Goal: Transaction & Acquisition: Purchase product/service

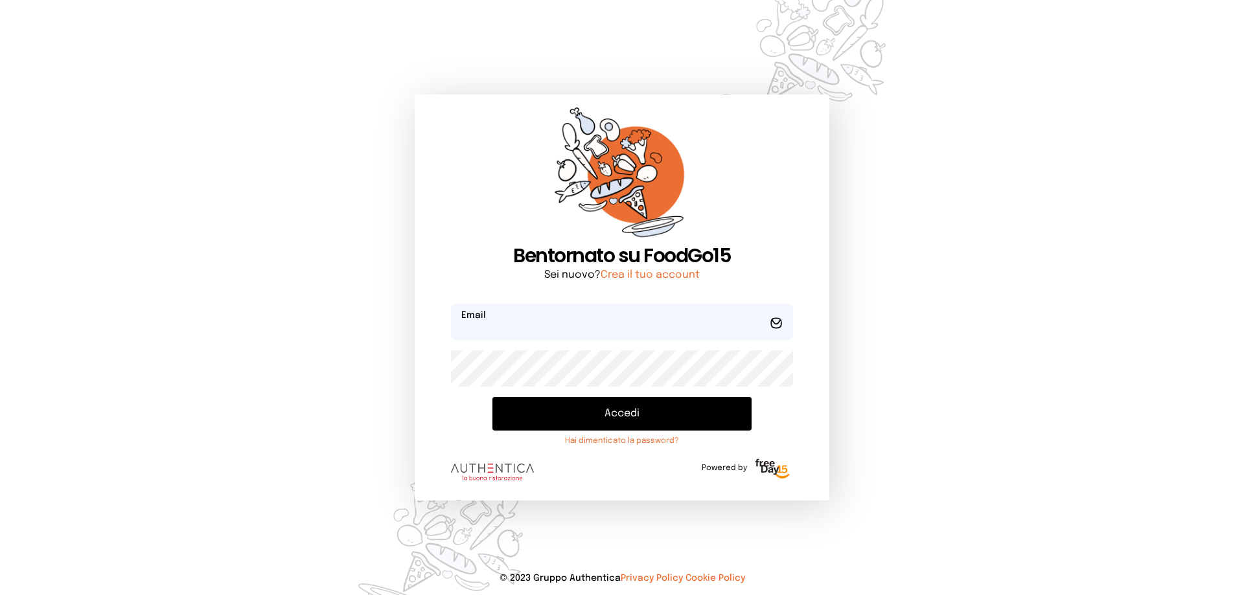
type input "**********"
click at [652, 411] on button "Accedi" at bounding box center [621, 414] width 259 height 34
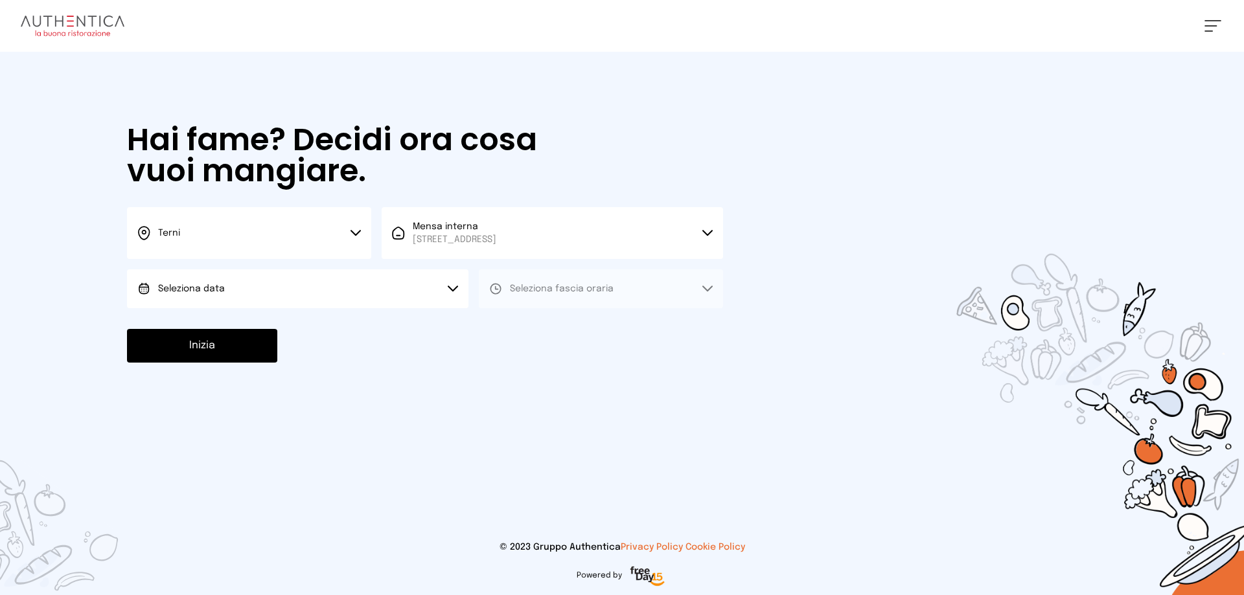
click at [355, 234] on icon at bounding box center [355, 233] width 10 height 6
click at [176, 273] on span "Terni" at bounding box center [169, 276] width 22 height 13
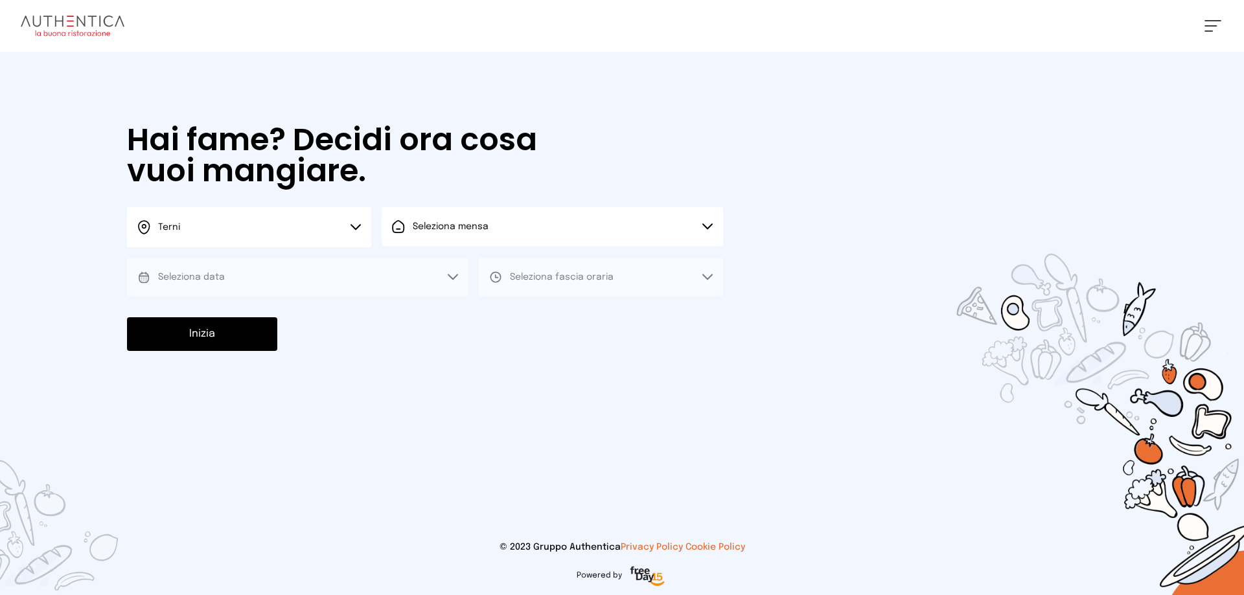
click at [709, 220] on button "Seleziona mensa" at bounding box center [552, 226] width 341 height 39
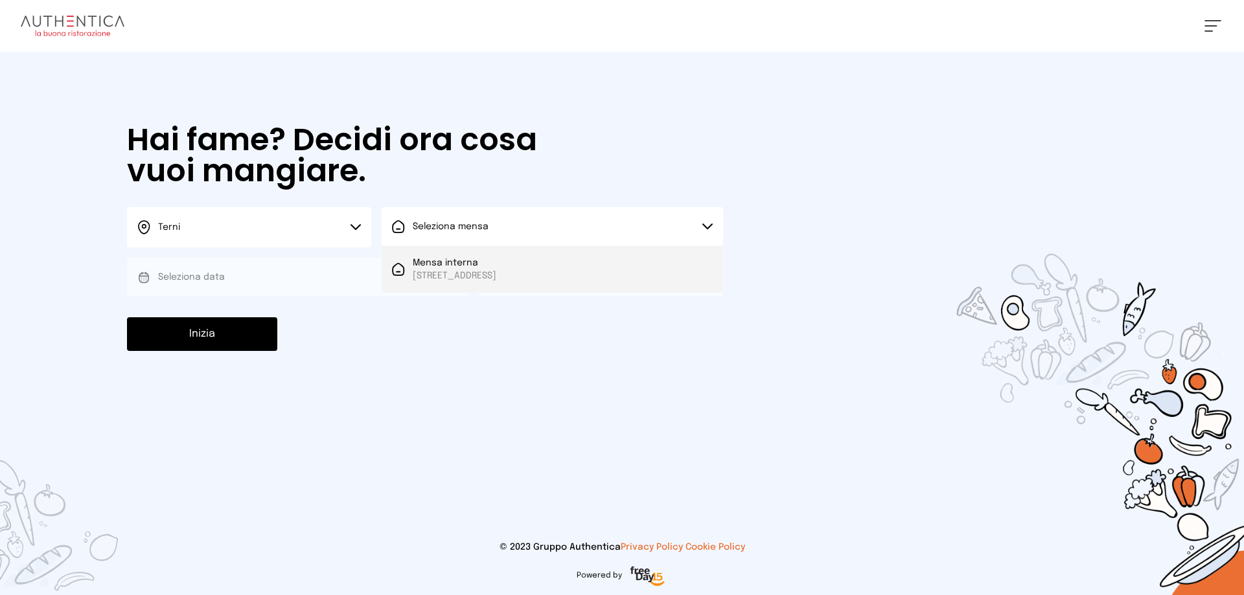
click at [472, 271] on span "[STREET_ADDRESS]" at bounding box center [455, 275] width 84 height 13
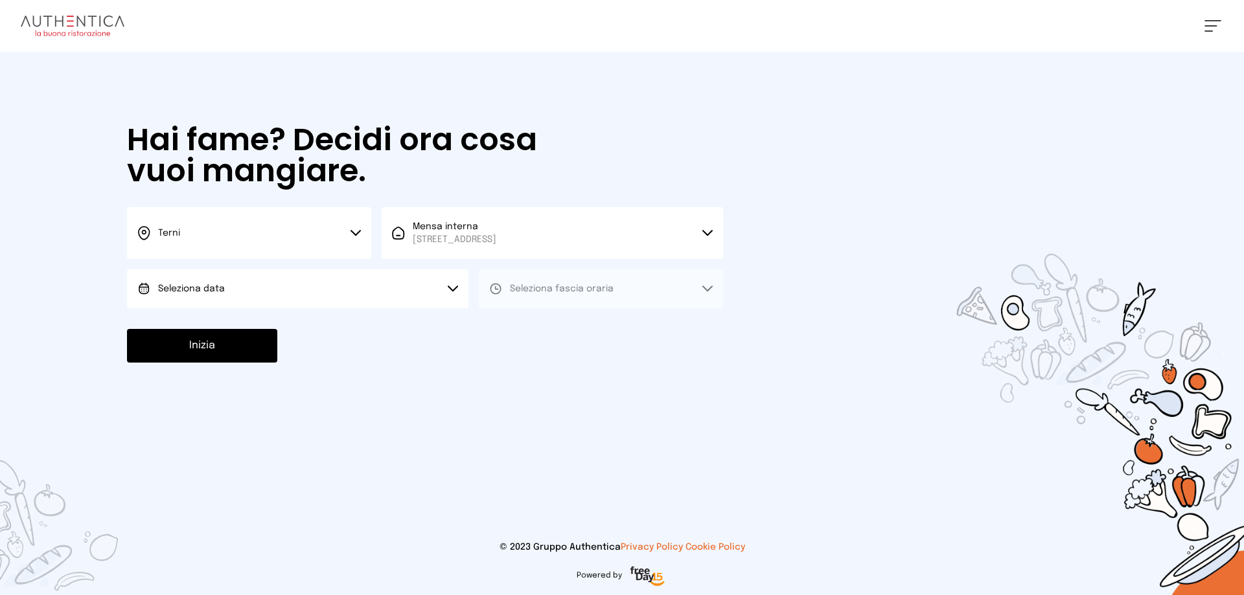
click at [456, 285] on button "Seleziona data" at bounding box center [297, 288] width 341 height 39
click at [212, 325] on span "[DATE], [DATE]" at bounding box center [189, 325] width 63 height 13
click at [707, 285] on button "Seleziona fascia oraria" at bounding box center [601, 288] width 244 height 39
click at [504, 322] on div "Pranzo" at bounding box center [515, 325] width 52 height 13
click at [247, 342] on button "Inizia" at bounding box center [202, 346] width 150 height 34
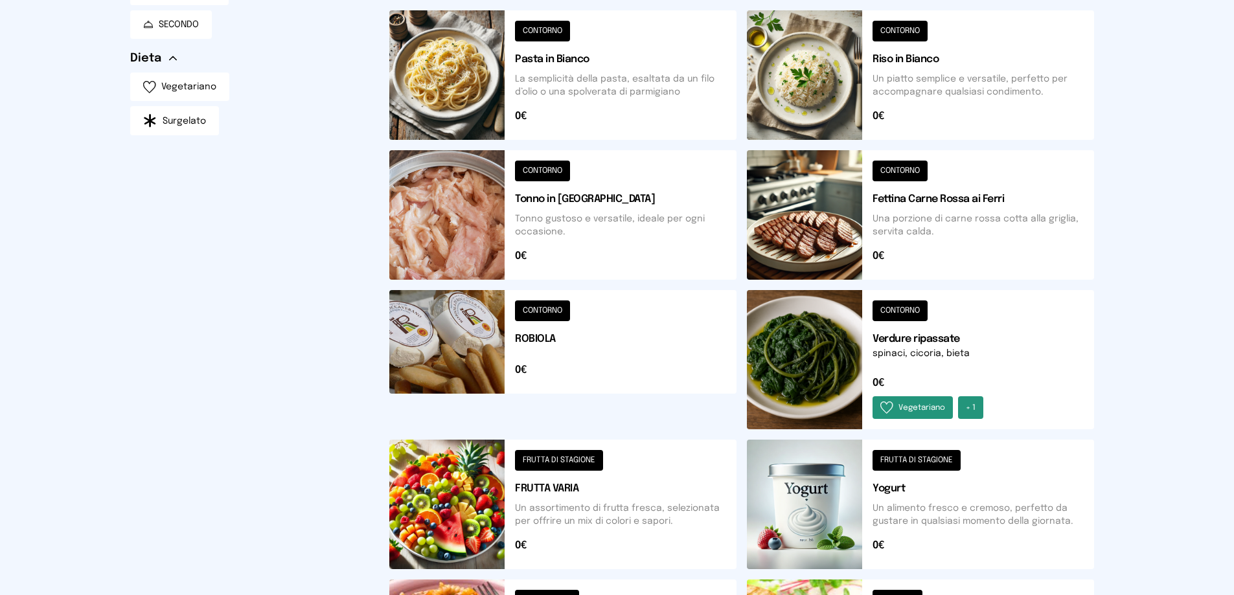
scroll to position [389, 0]
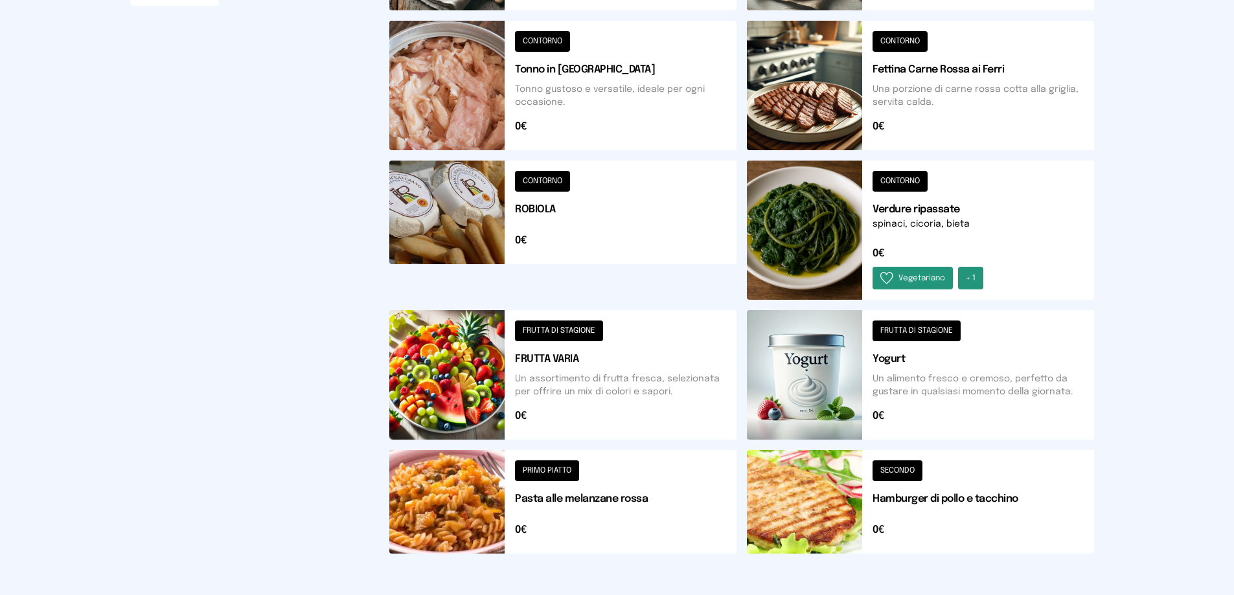
click at [587, 326] on button at bounding box center [562, 375] width 347 height 130
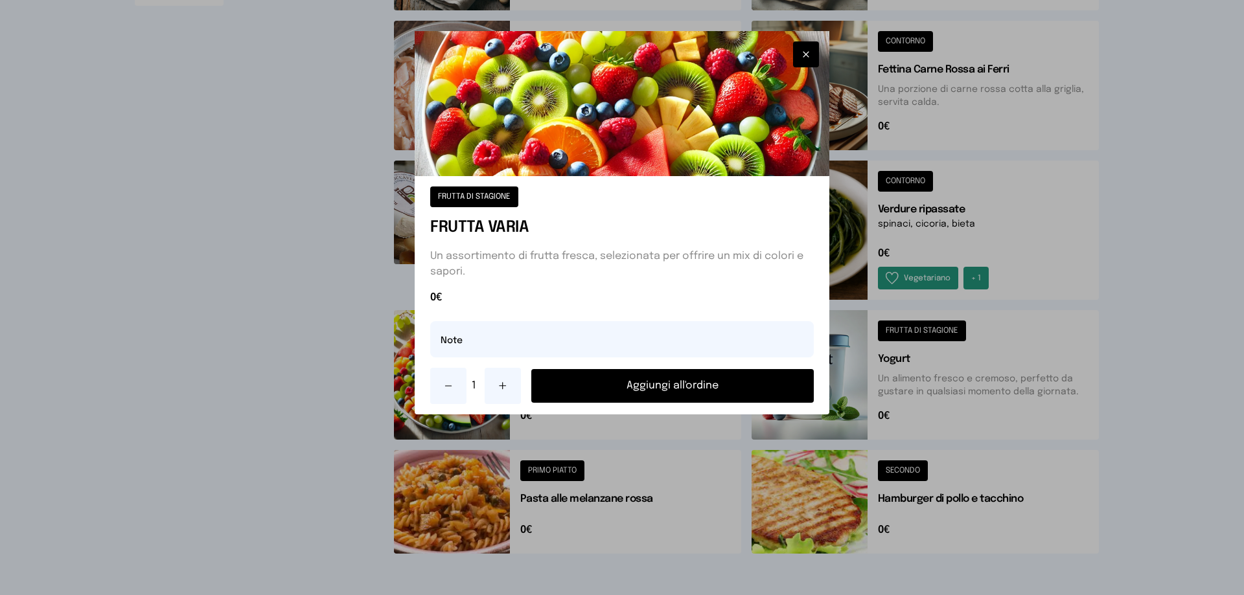
click at [676, 388] on button "Aggiungi all'ordine" at bounding box center [672, 386] width 282 height 34
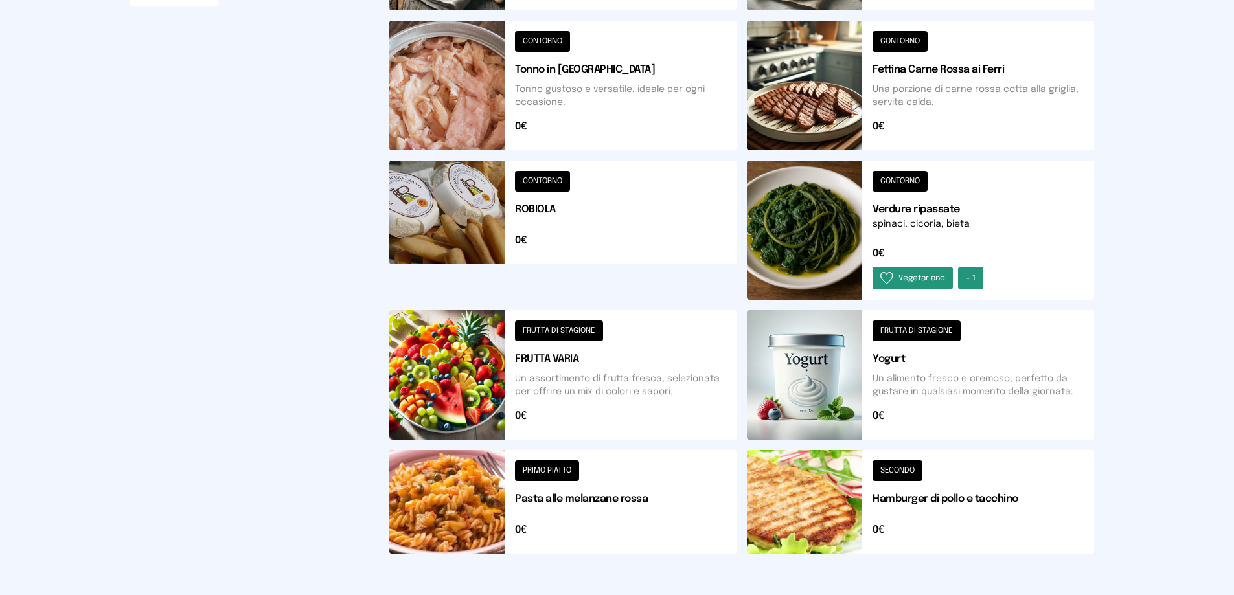
click at [914, 185] on button at bounding box center [920, 230] width 347 height 139
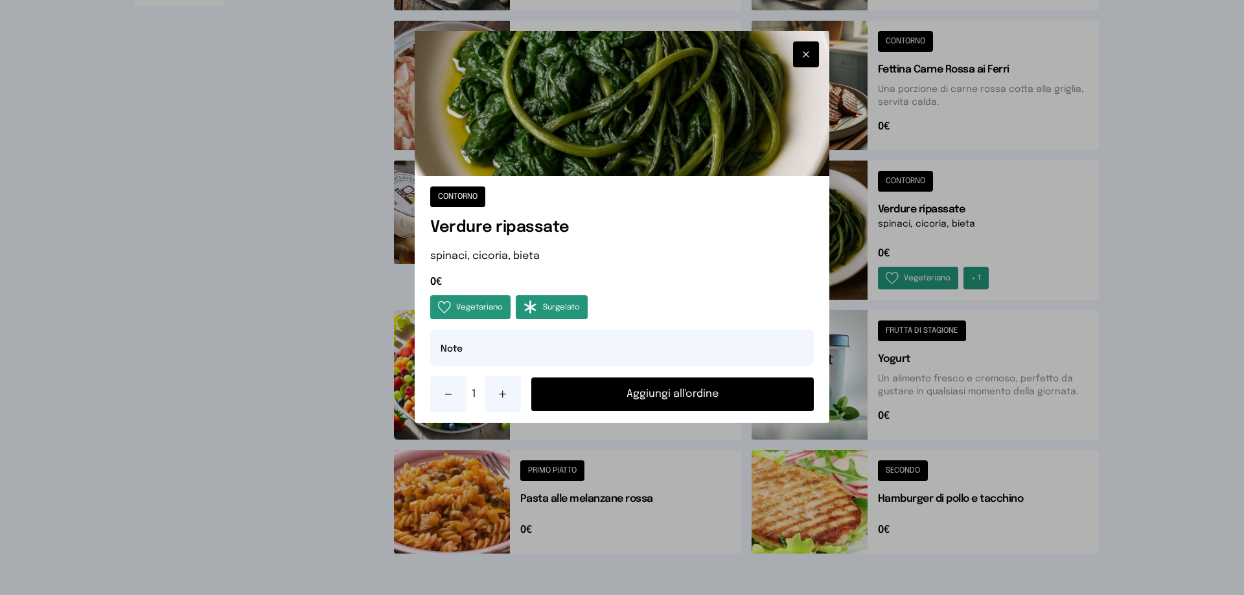
click at [694, 389] on button "Aggiungi all'ordine" at bounding box center [672, 395] width 282 height 34
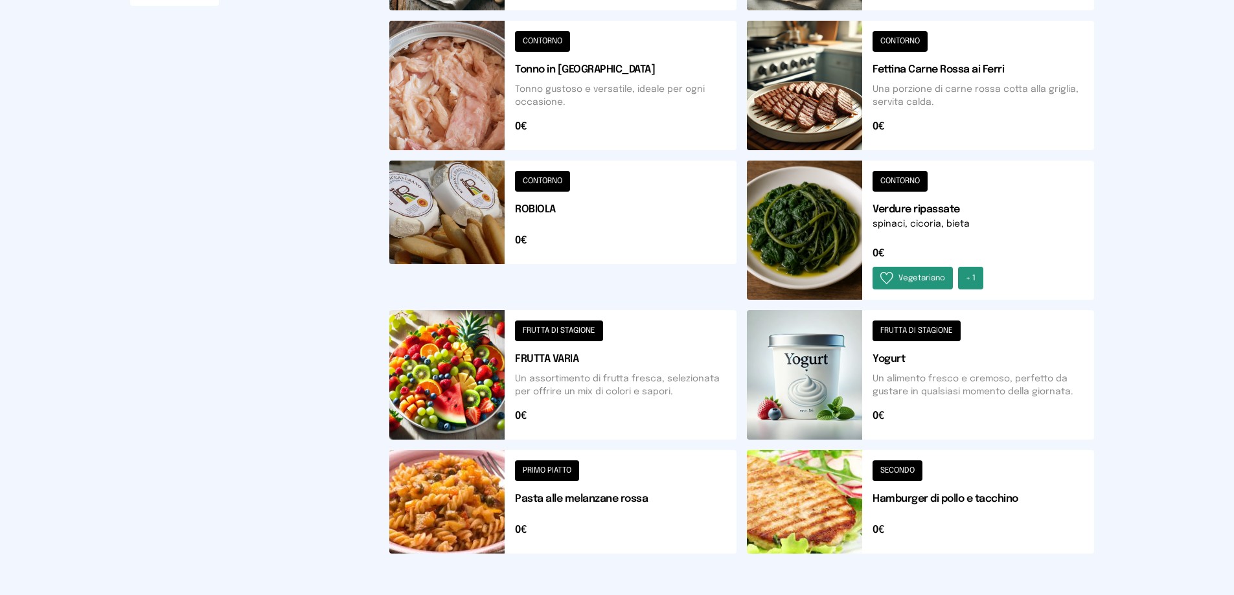
click at [901, 36] on button at bounding box center [920, 86] width 347 height 130
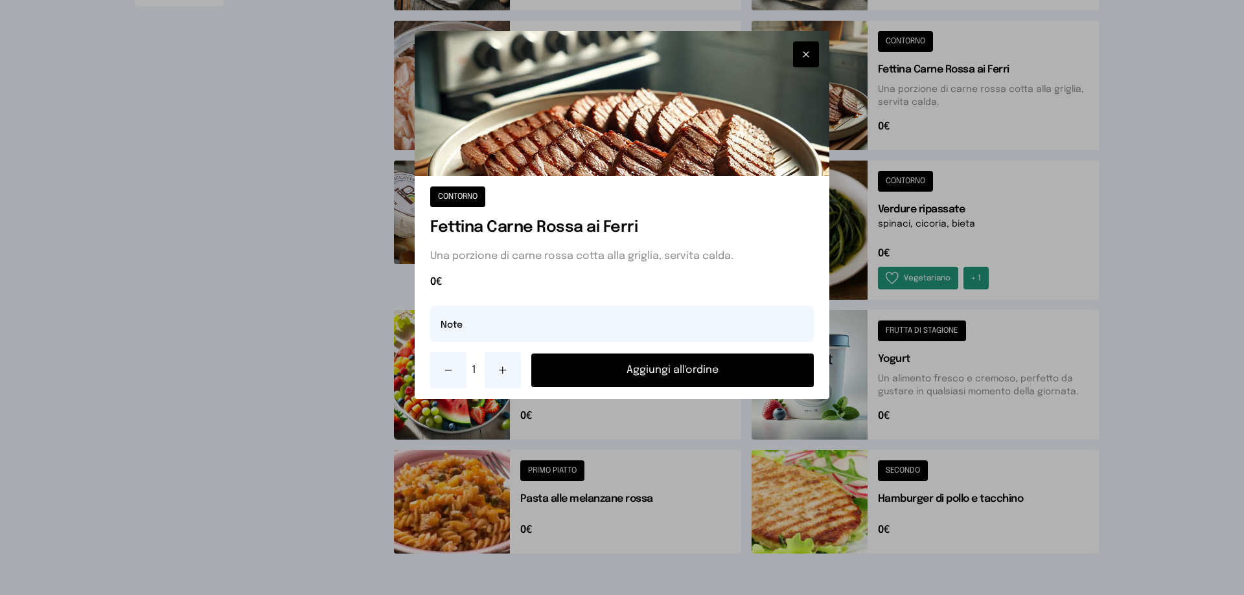
click at [666, 367] on button "Aggiungi all'ordine" at bounding box center [672, 371] width 282 height 34
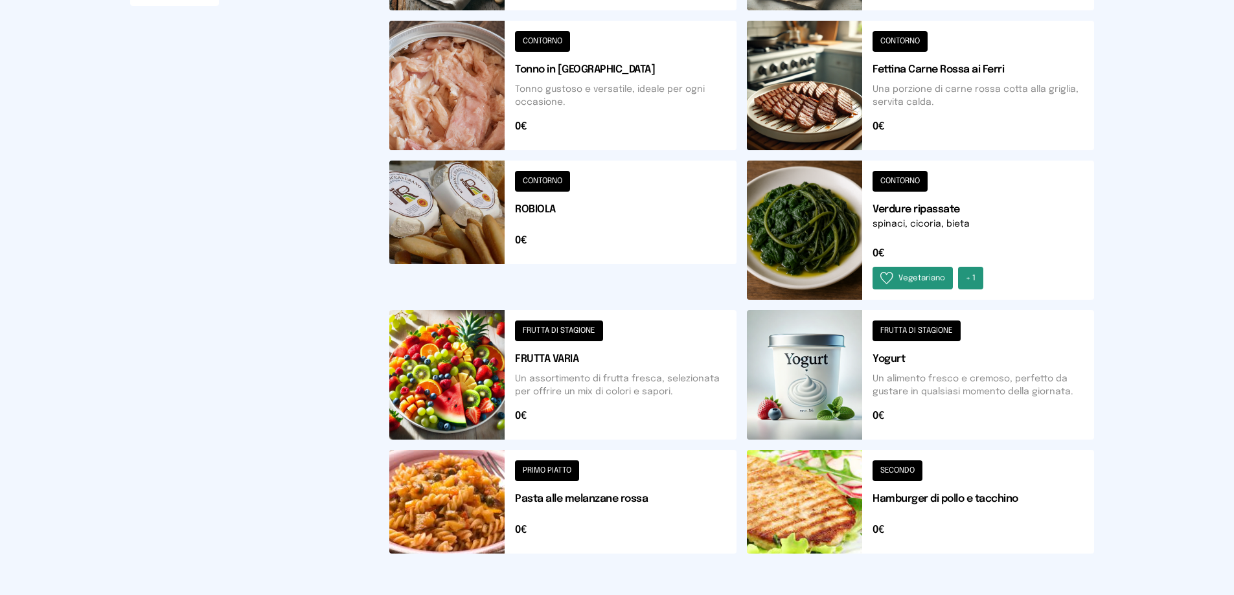
scroll to position [259, 0]
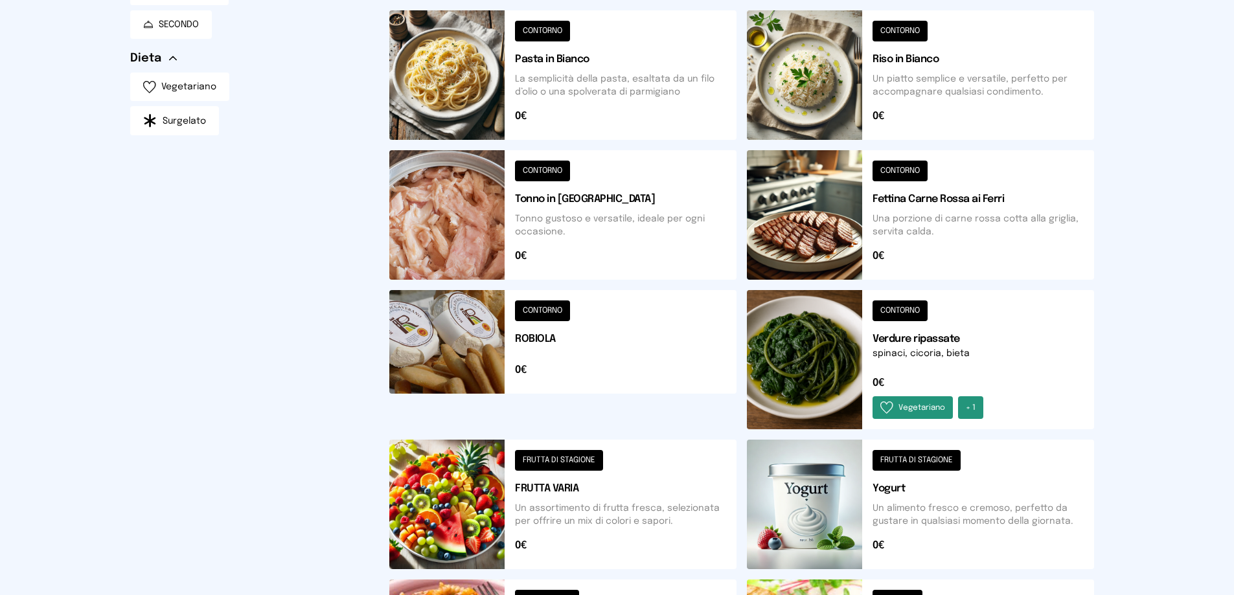
click at [541, 29] on button at bounding box center [562, 75] width 347 height 130
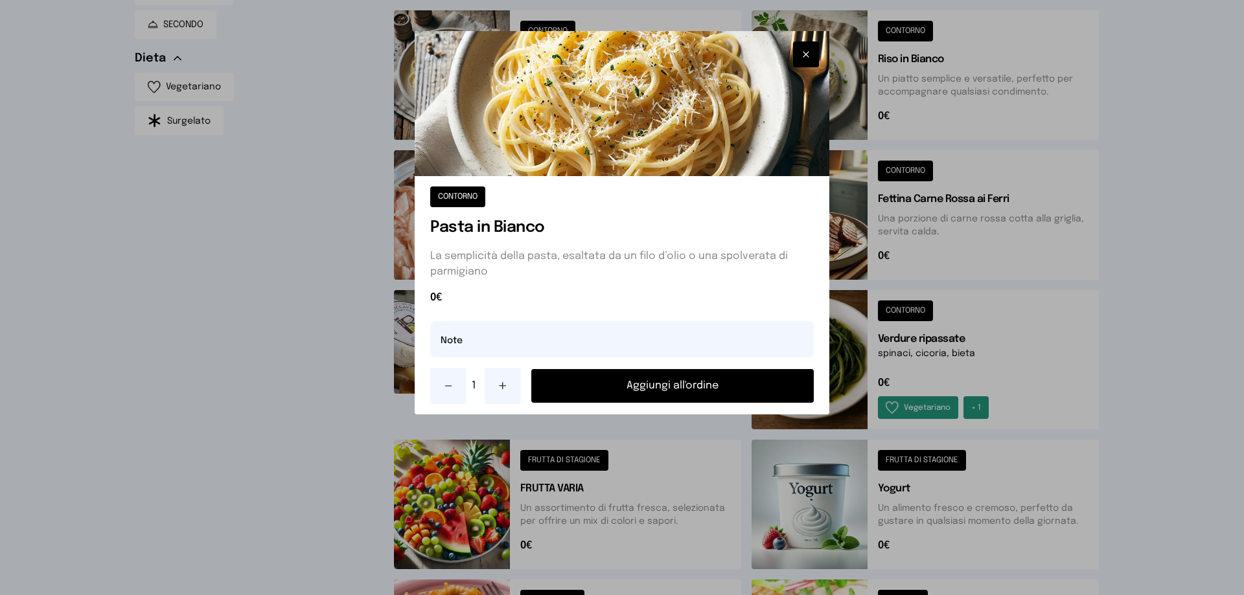
click at [520, 312] on div "CONTORNO Pasta in Bianco La semplicità della pasta, esaltata da un filo d’olio …" at bounding box center [622, 295] width 415 height 238
click at [528, 343] on input "text" at bounding box center [621, 339] width 383 height 36
type input "**********"
click at [621, 388] on button "Aggiungi all'ordine" at bounding box center [672, 386] width 282 height 34
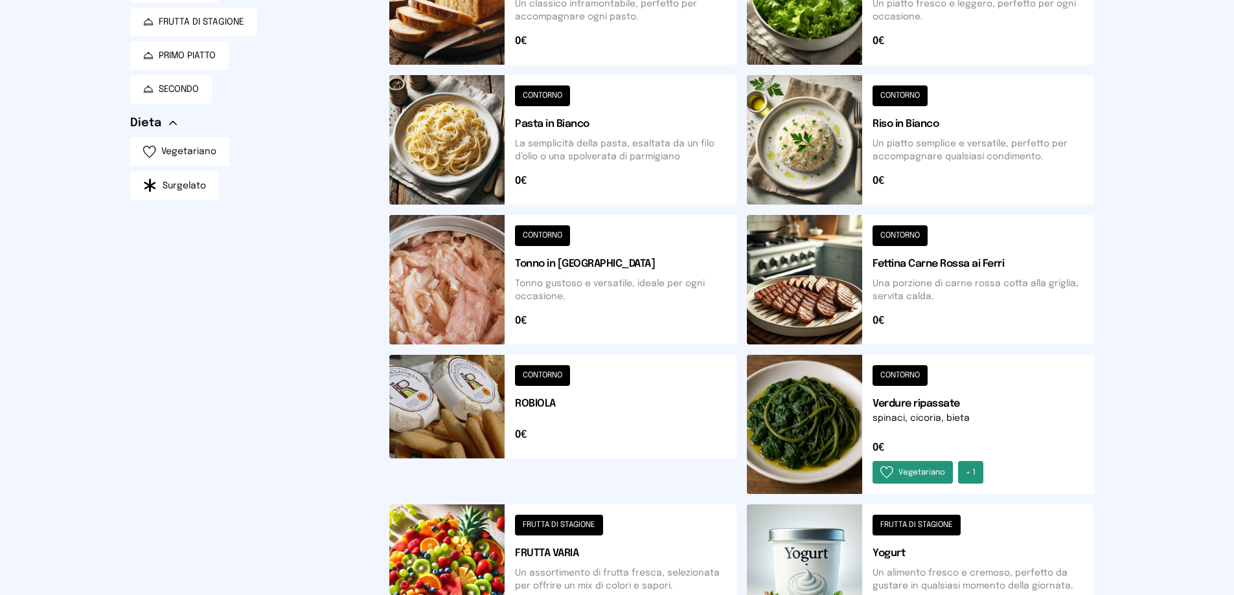
scroll to position [65, 0]
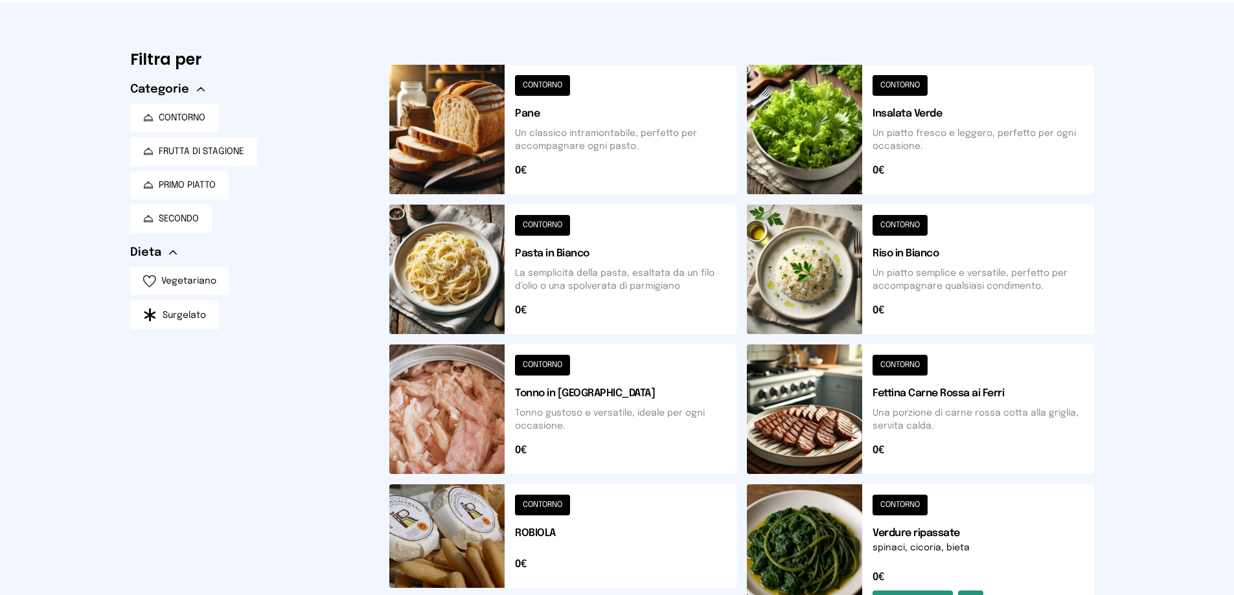
click at [548, 87] on button at bounding box center [562, 130] width 347 height 130
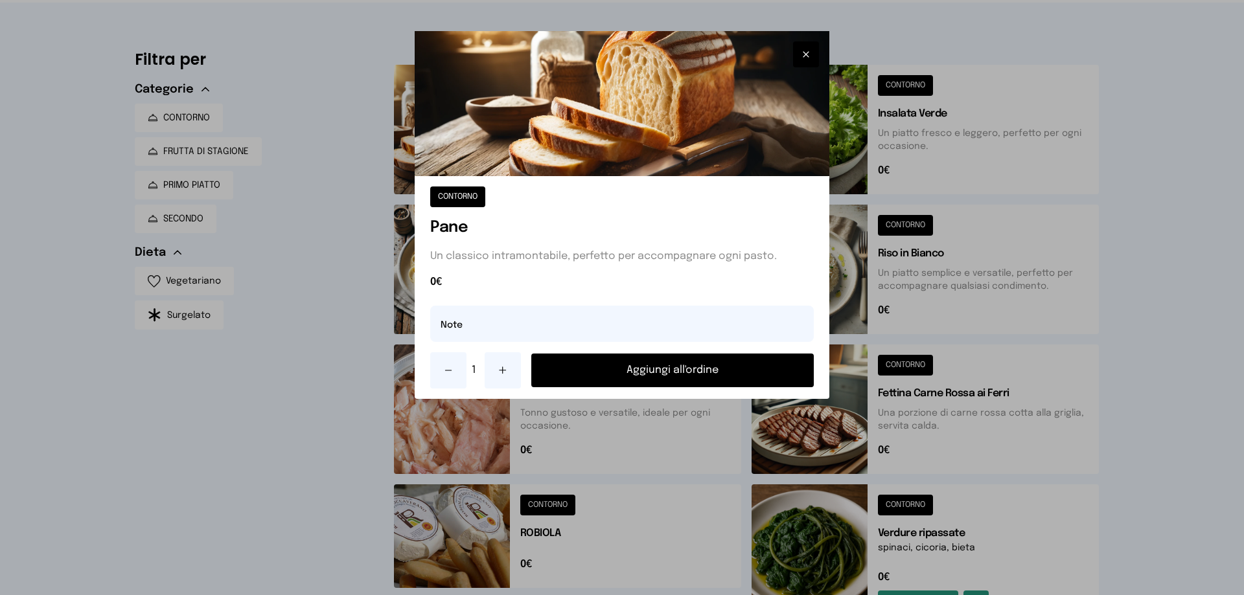
click at [671, 369] on button "Aggiungi all'ordine" at bounding box center [672, 371] width 282 height 34
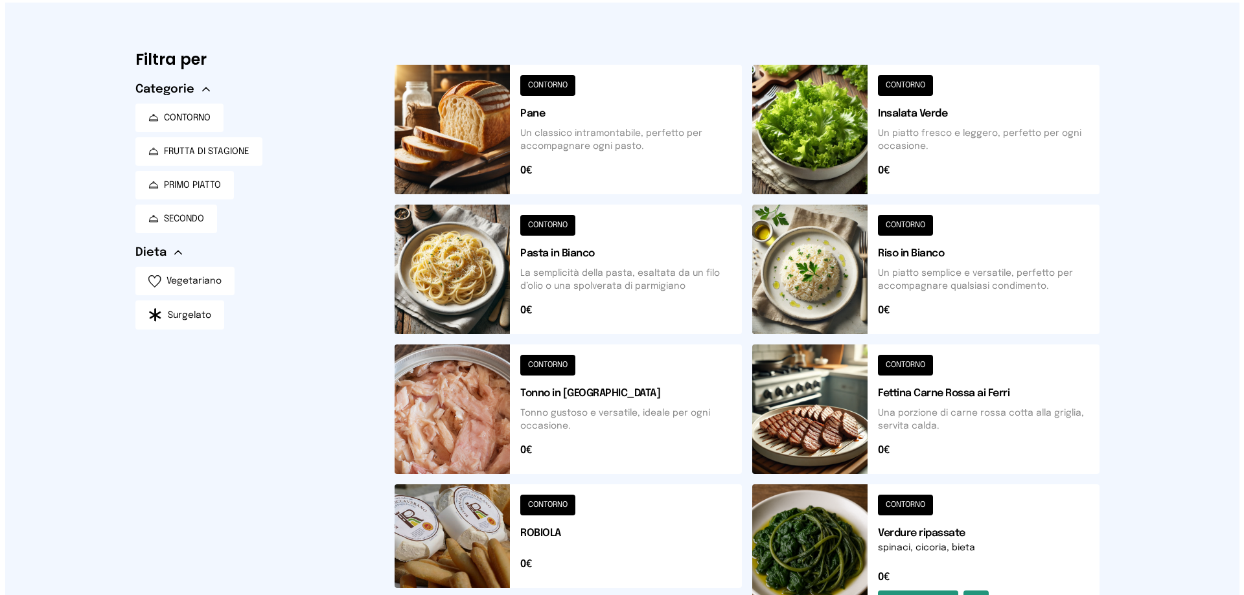
scroll to position [0, 0]
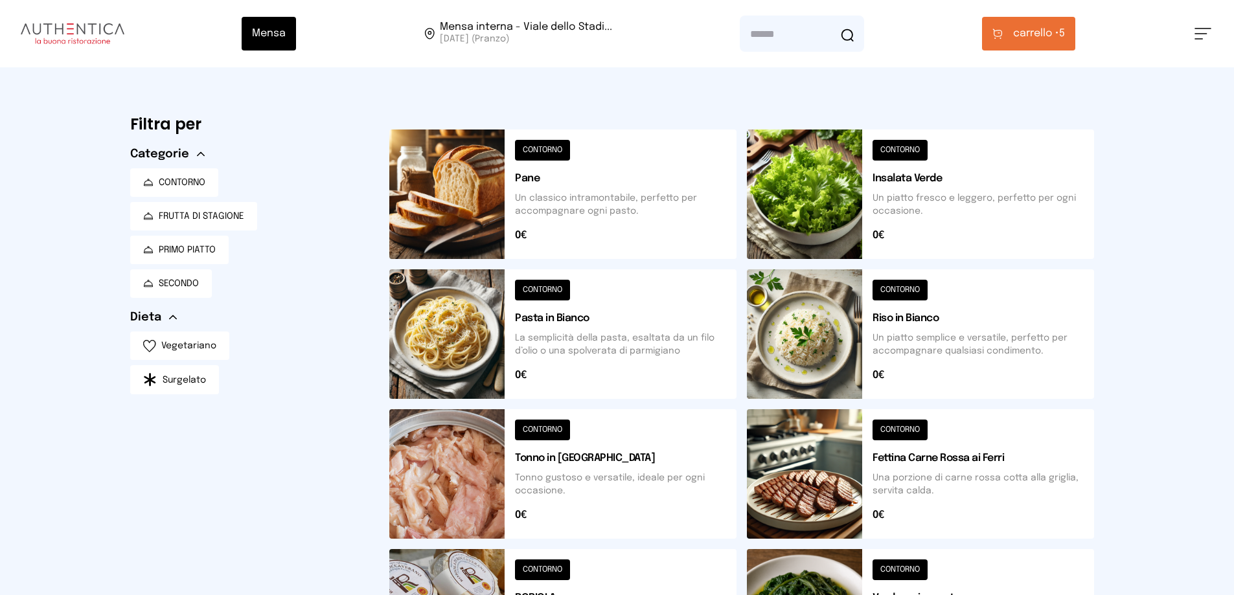
click at [1070, 38] on button "carrello • 5" at bounding box center [1028, 34] width 93 height 34
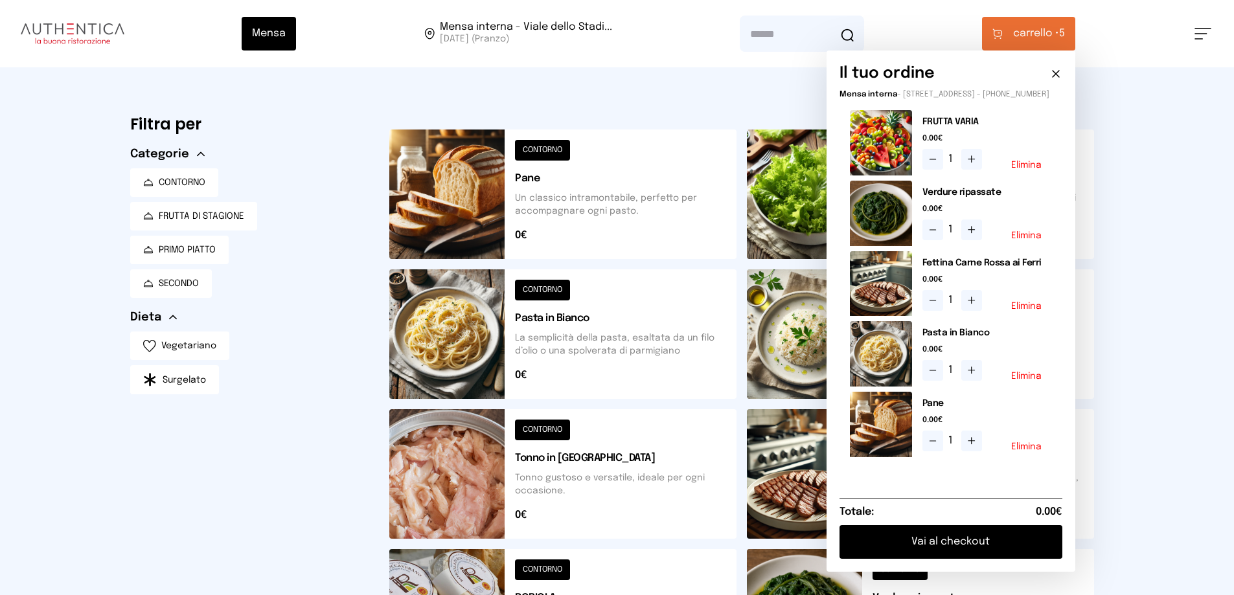
click at [983, 547] on button "Vai al checkout" at bounding box center [951, 542] width 223 height 34
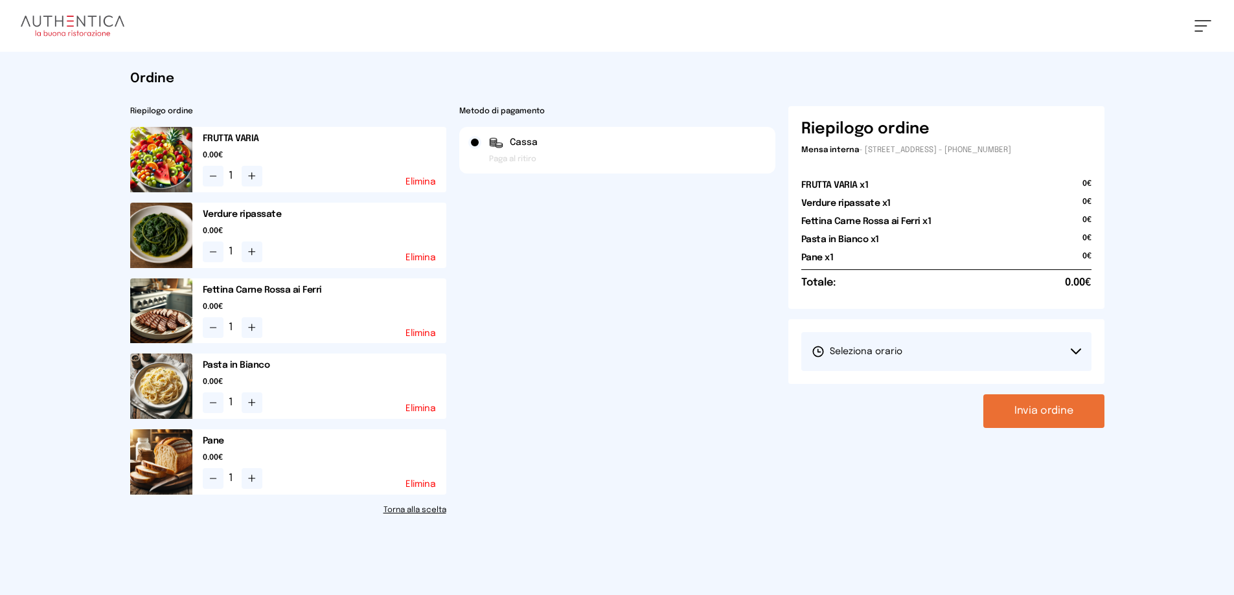
click at [1076, 345] on button "Seleziona orario" at bounding box center [946, 351] width 290 height 39
click at [895, 387] on span "1° Turno (13:00 - 15:00)" at bounding box center [861, 388] width 98 height 13
click at [1027, 405] on button "Invia ordine" at bounding box center [1043, 411] width 121 height 34
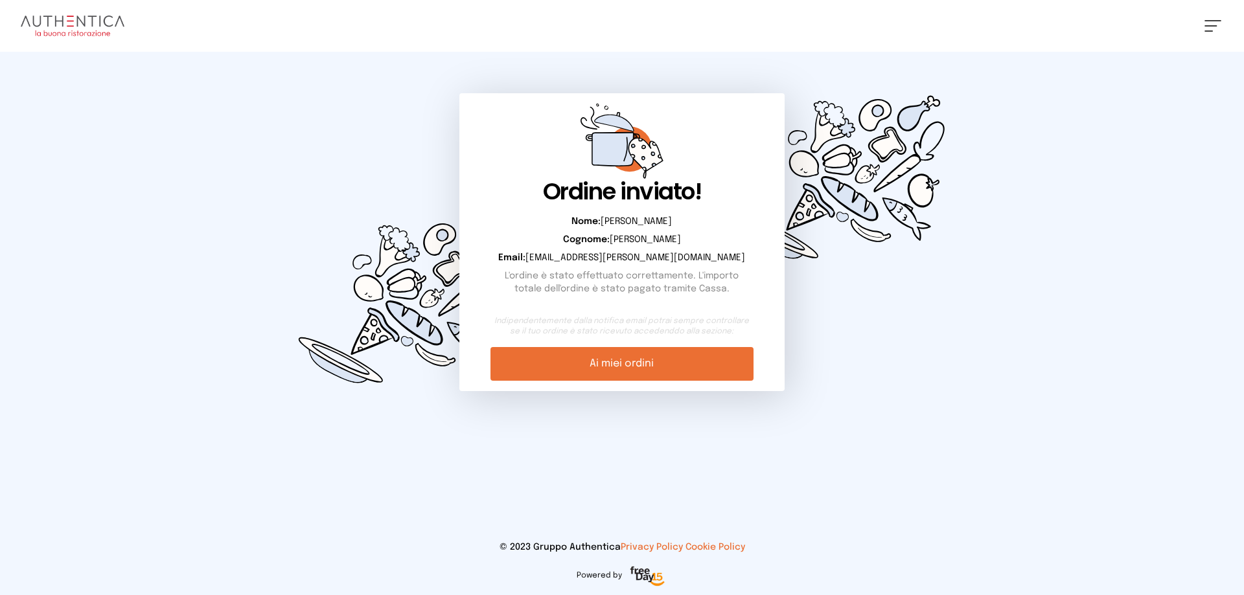
click at [630, 363] on link "Ai miei ordini" at bounding box center [621, 364] width 262 height 34
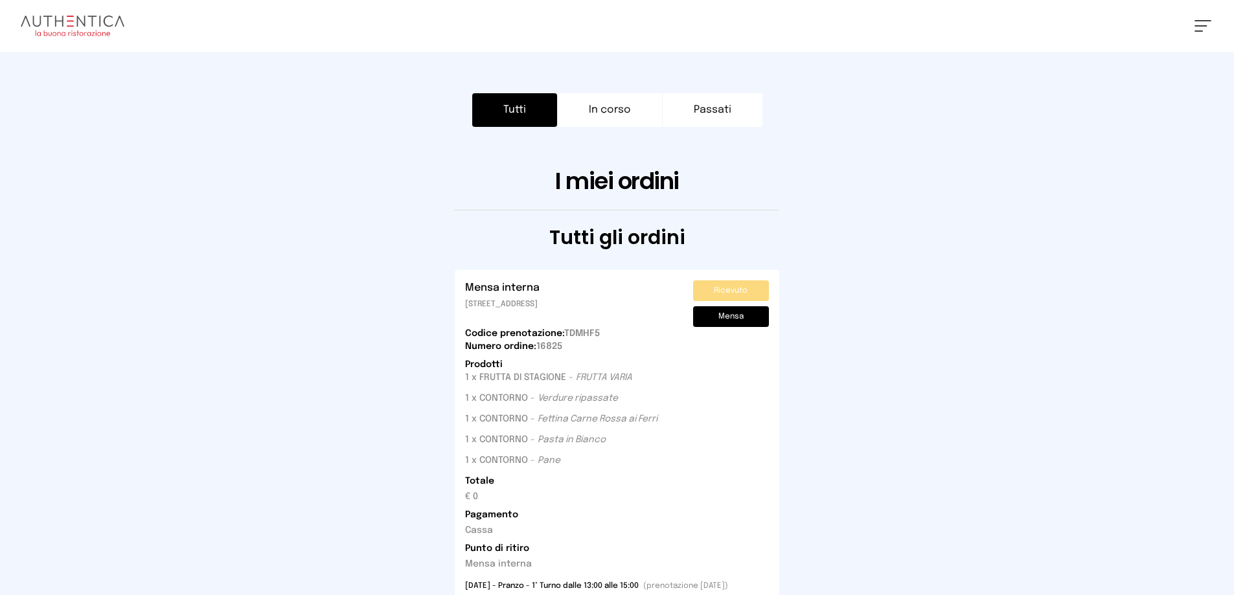
click at [1207, 19] on div "[PERSON_NAME] Impostazioni Wallet Home I miei ordini Nuova ricerca Elenco aller…" at bounding box center [617, 26] width 1234 height 52
click at [1199, 27] on button at bounding box center [1202, 26] width 17 height 12
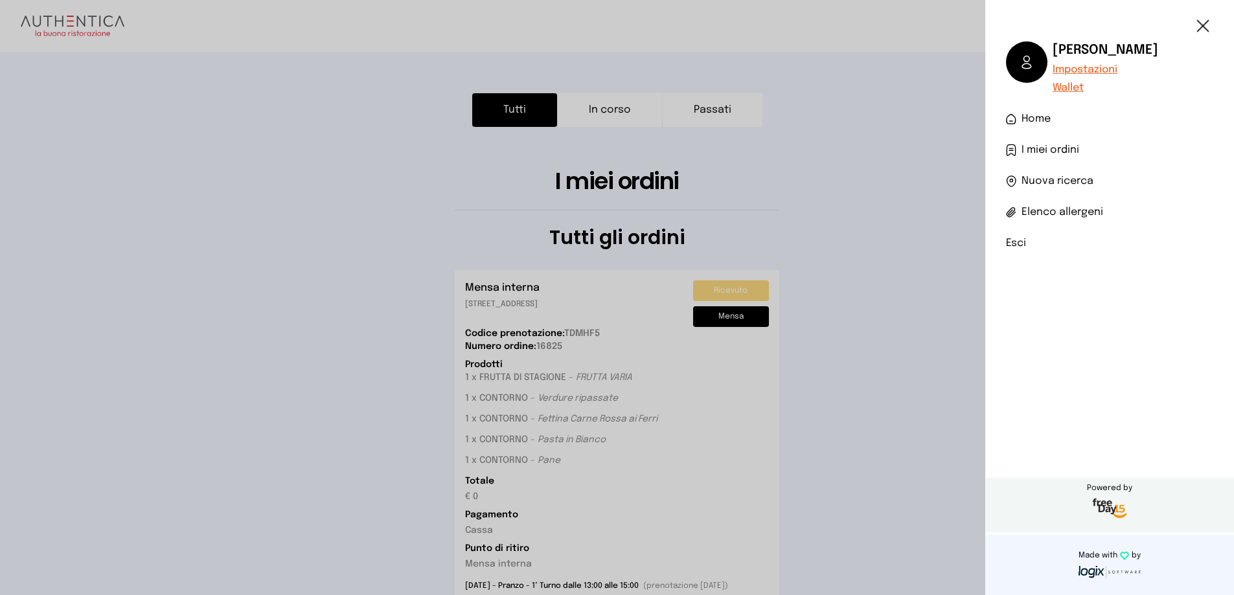
click at [1007, 243] on li "Esci" at bounding box center [1109, 244] width 207 height 16
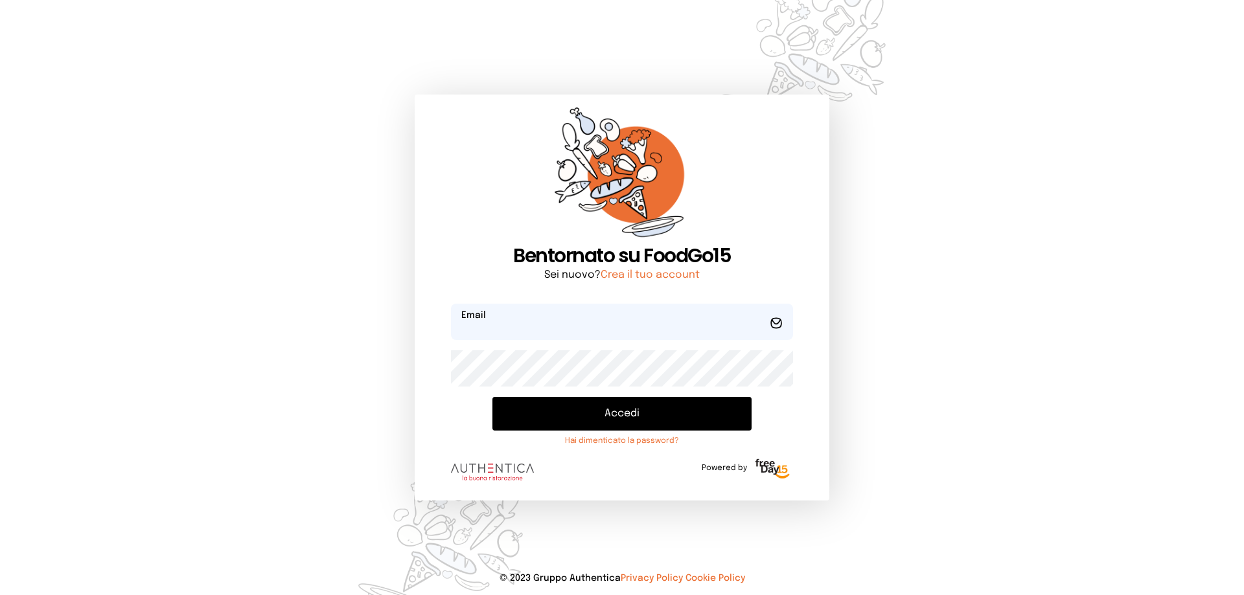
type input "**********"
